Goal: Find specific page/section: Find specific page/section

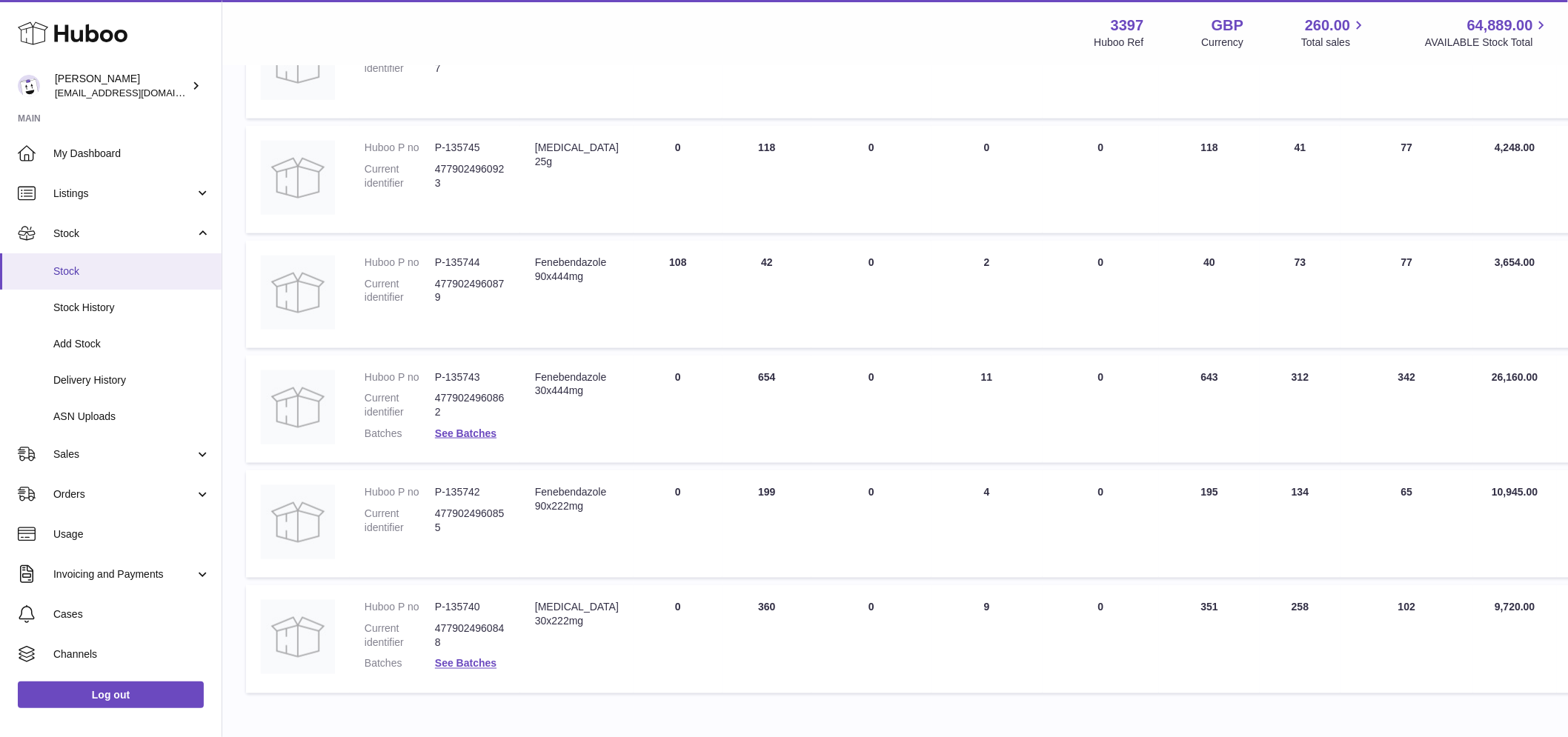
click at [97, 277] on span "Stock" at bounding box center [132, 272] width 157 height 14
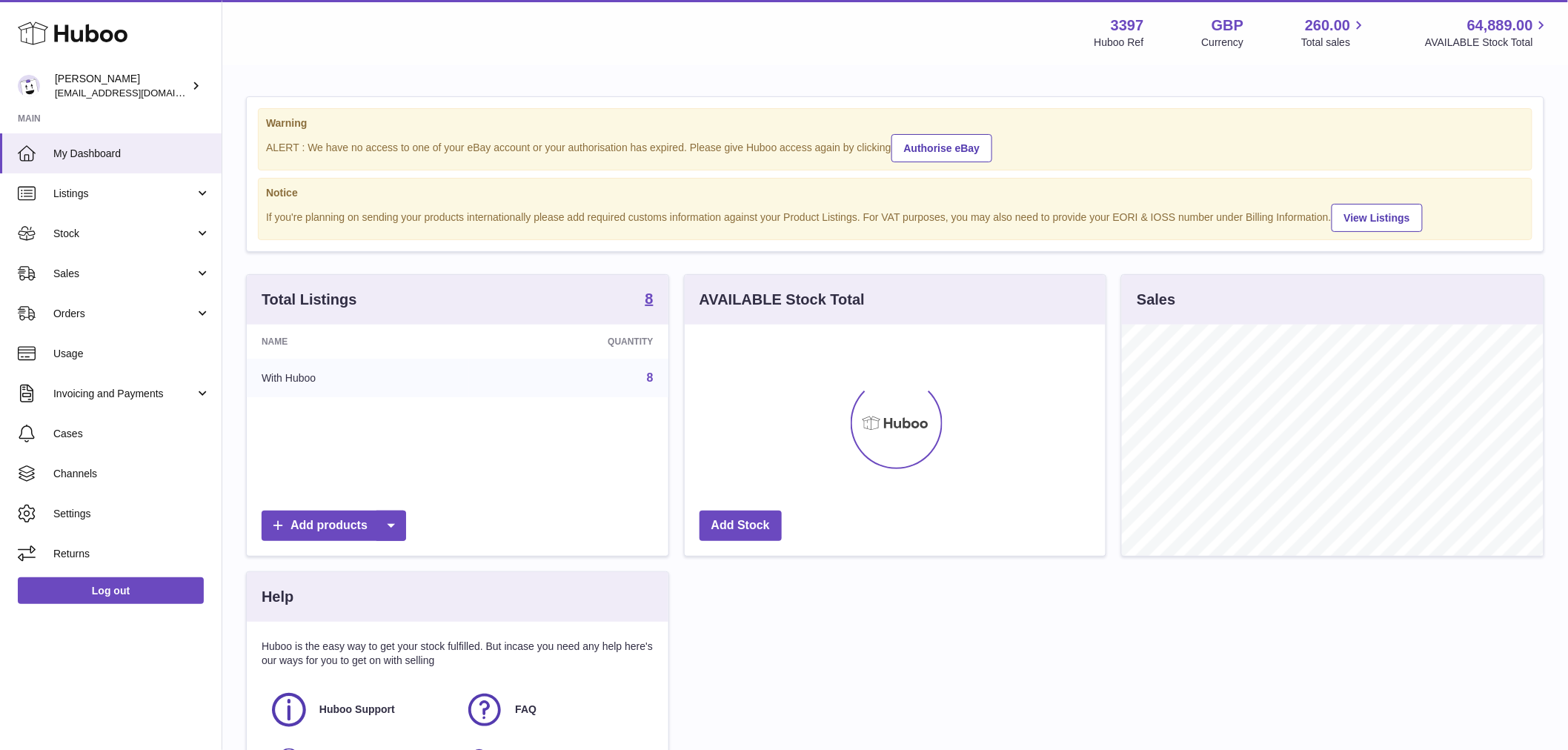
scroll to position [232, 421]
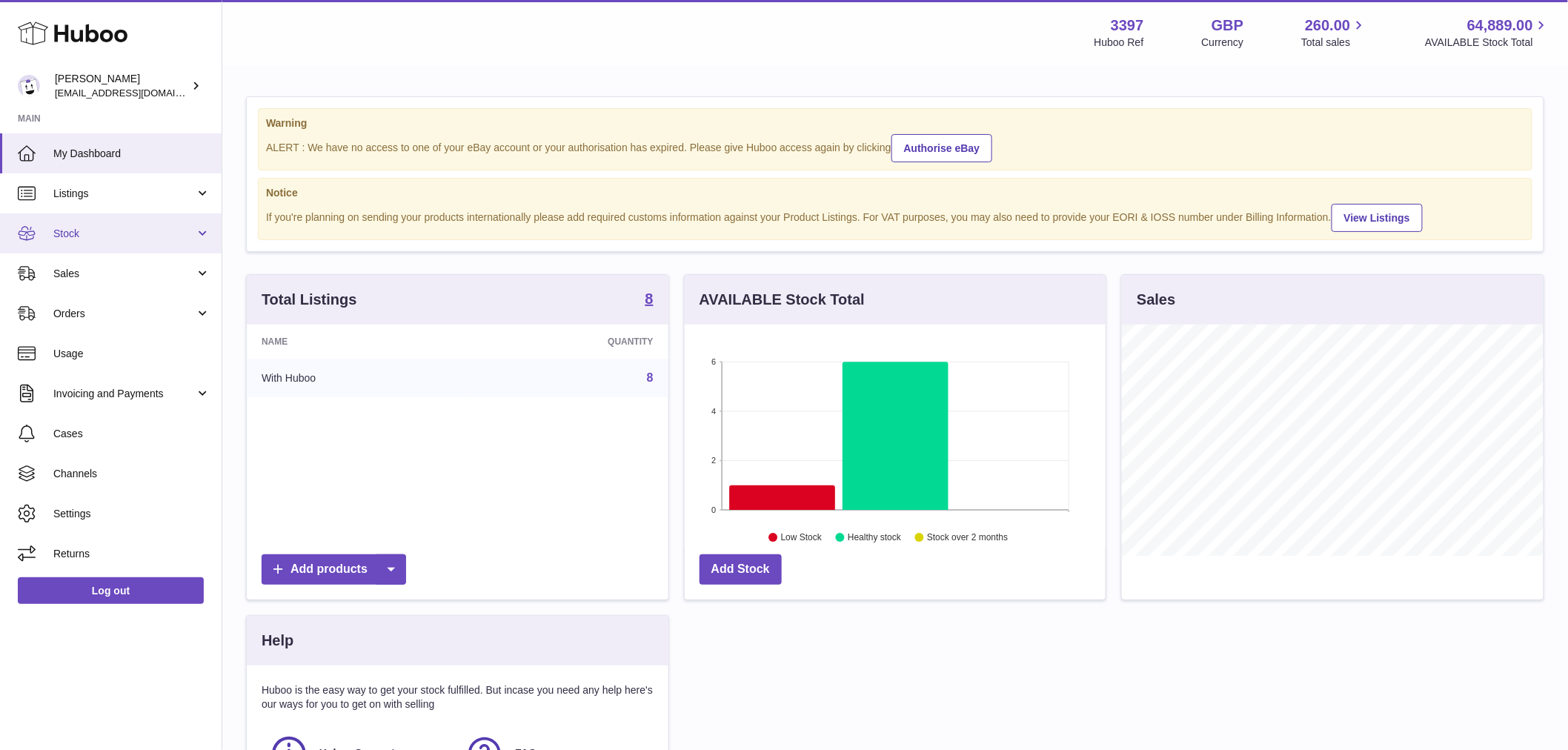
click at [79, 228] on span "Stock" at bounding box center [124, 234] width 142 height 14
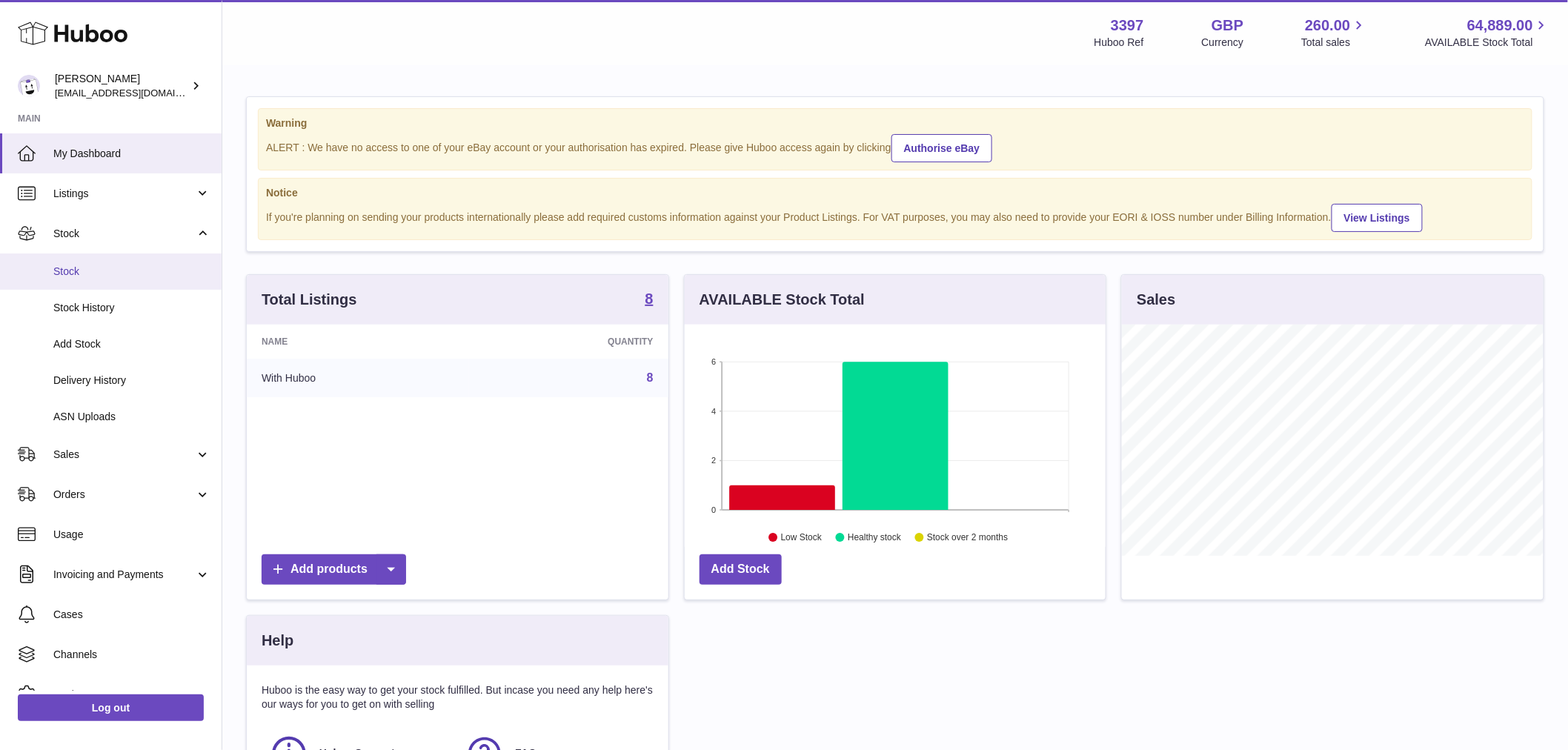
click at [91, 265] on span "Stock" at bounding box center [132, 272] width 157 height 14
